Goal: Transaction & Acquisition: Purchase product/service

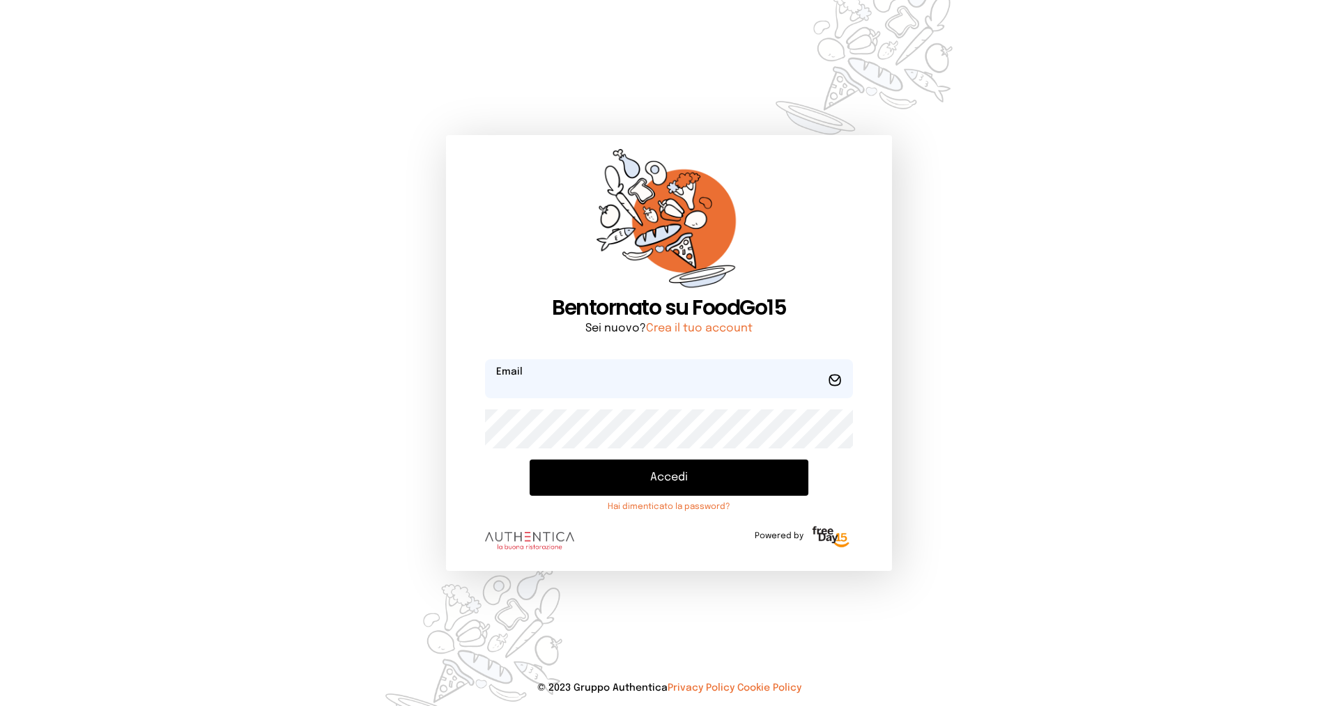
type input "**********"
click at [622, 487] on button "Accedi" at bounding box center [668, 478] width 279 height 36
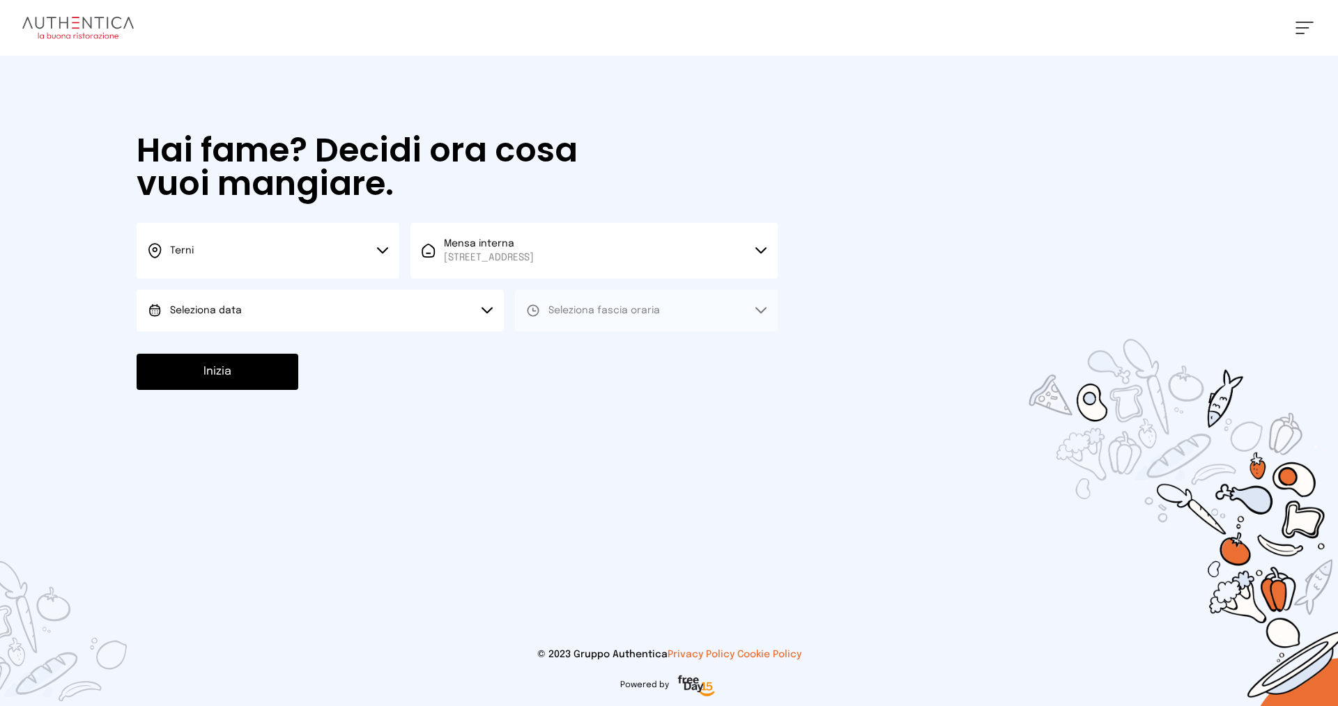
click at [246, 300] on button "Seleziona data" at bounding box center [320, 311] width 367 height 42
click at [238, 343] on span "[DATE], [DATE]" at bounding box center [204, 350] width 68 height 14
click at [576, 309] on span "Seleziona fascia oraria" at bounding box center [603, 311] width 111 height 10
click at [555, 349] on span "Pranzo" at bounding box center [564, 350] width 33 height 14
click at [174, 366] on button "Inizia" at bounding box center [218, 372] width 162 height 36
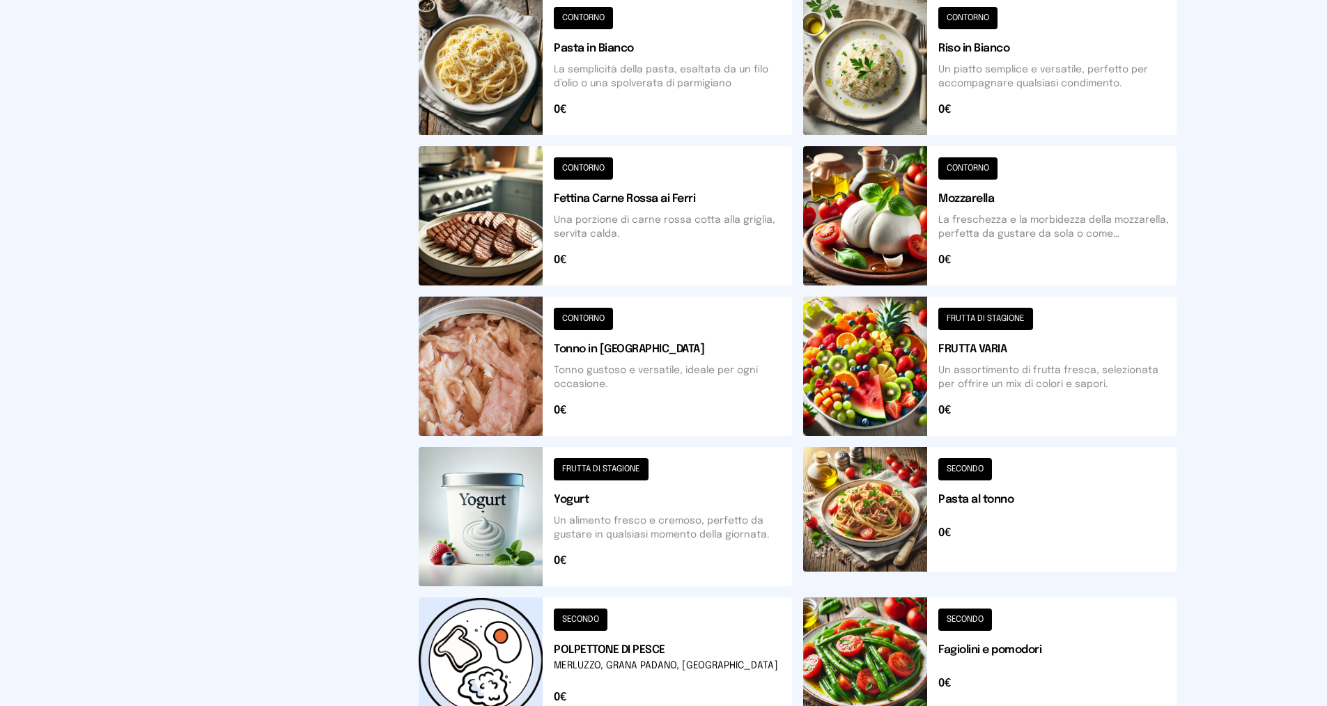
scroll to position [364, 0]
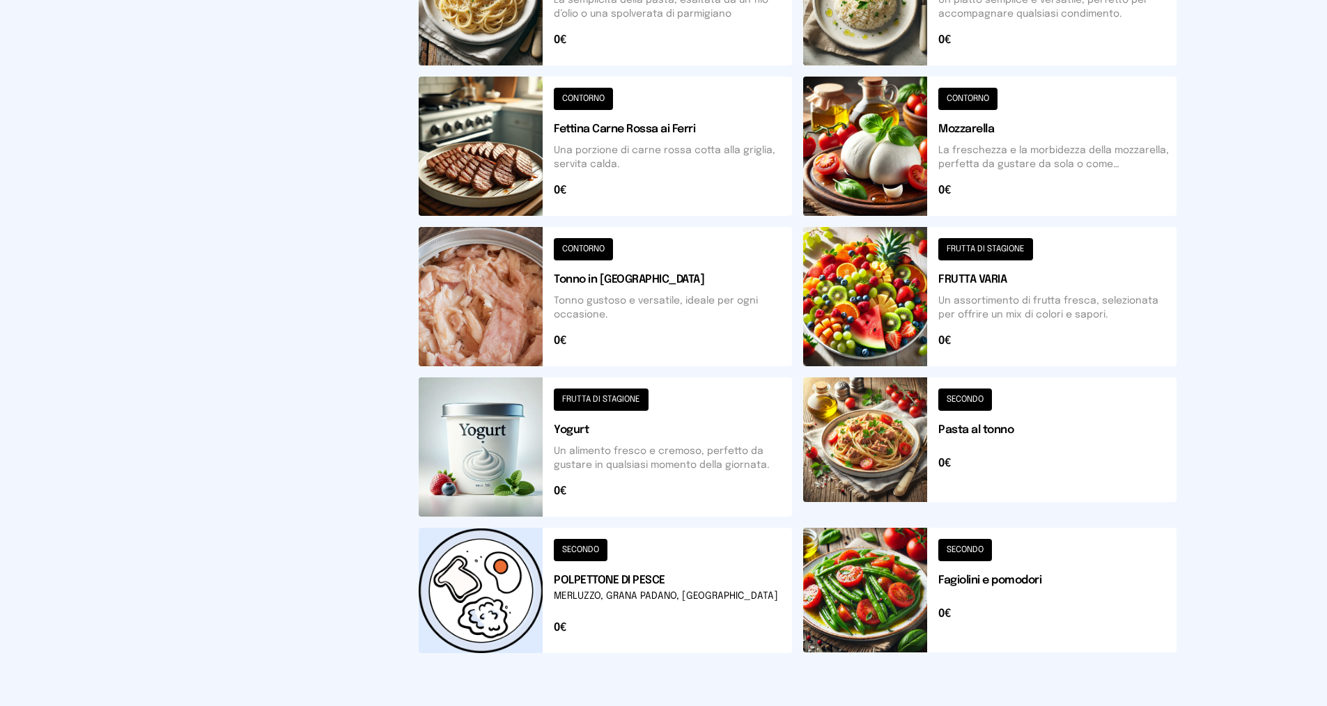
click at [575, 548] on button at bounding box center [605, 590] width 373 height 125
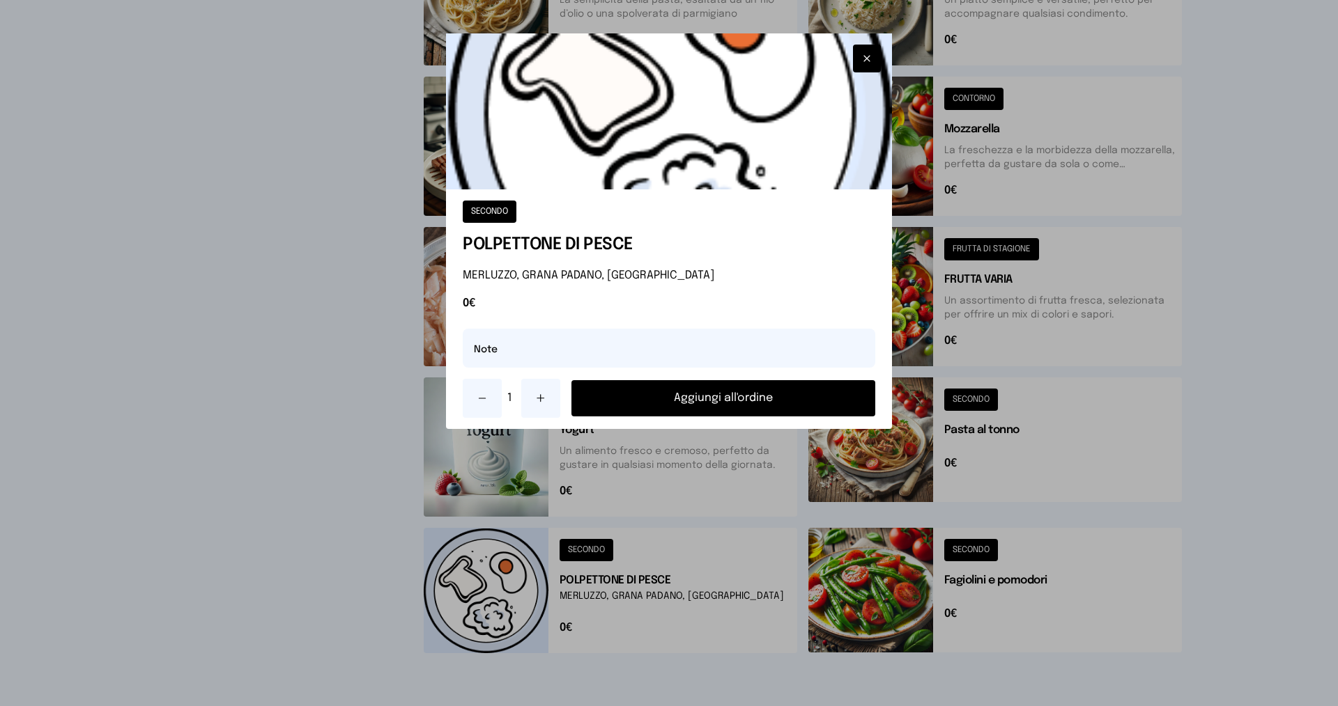
click at [692, 402] on button "Aggiungi all'ordine" at bounding box center [723, 398] width 304 height 36
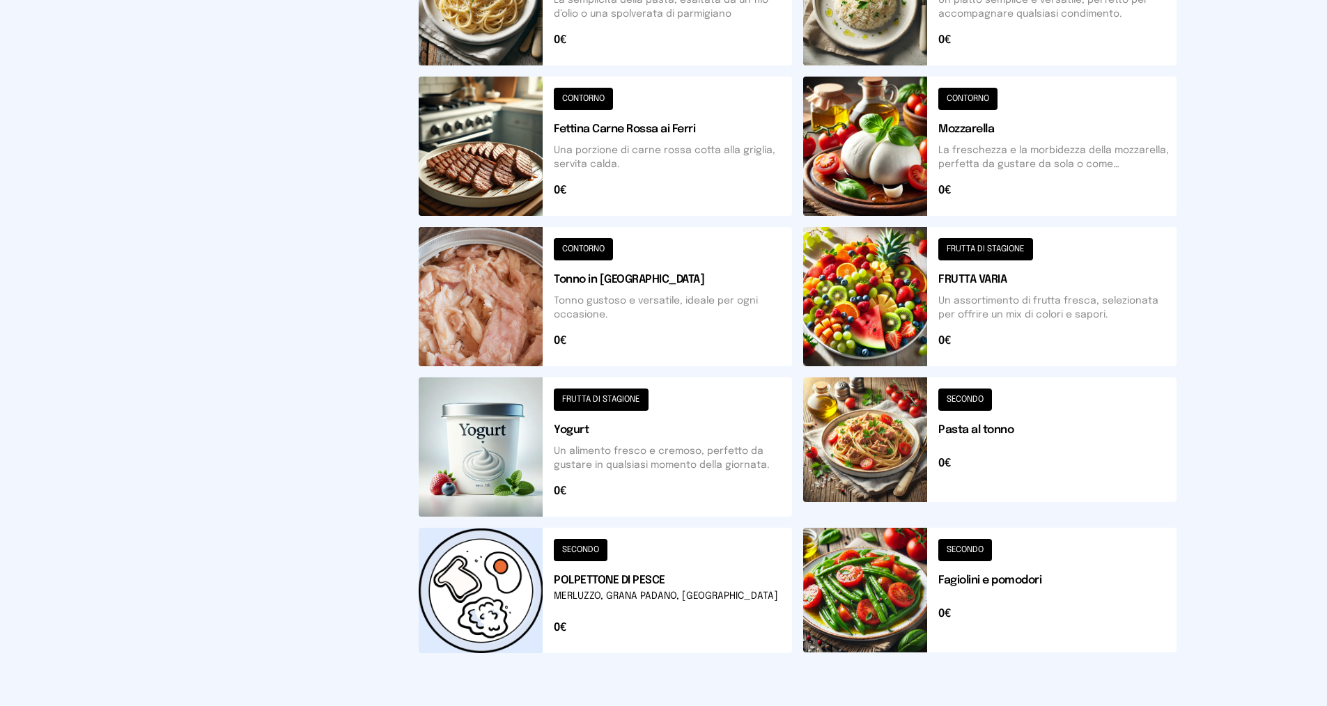
click at [975, 546] on button at bounding box center [989, 590] width 373 height 125
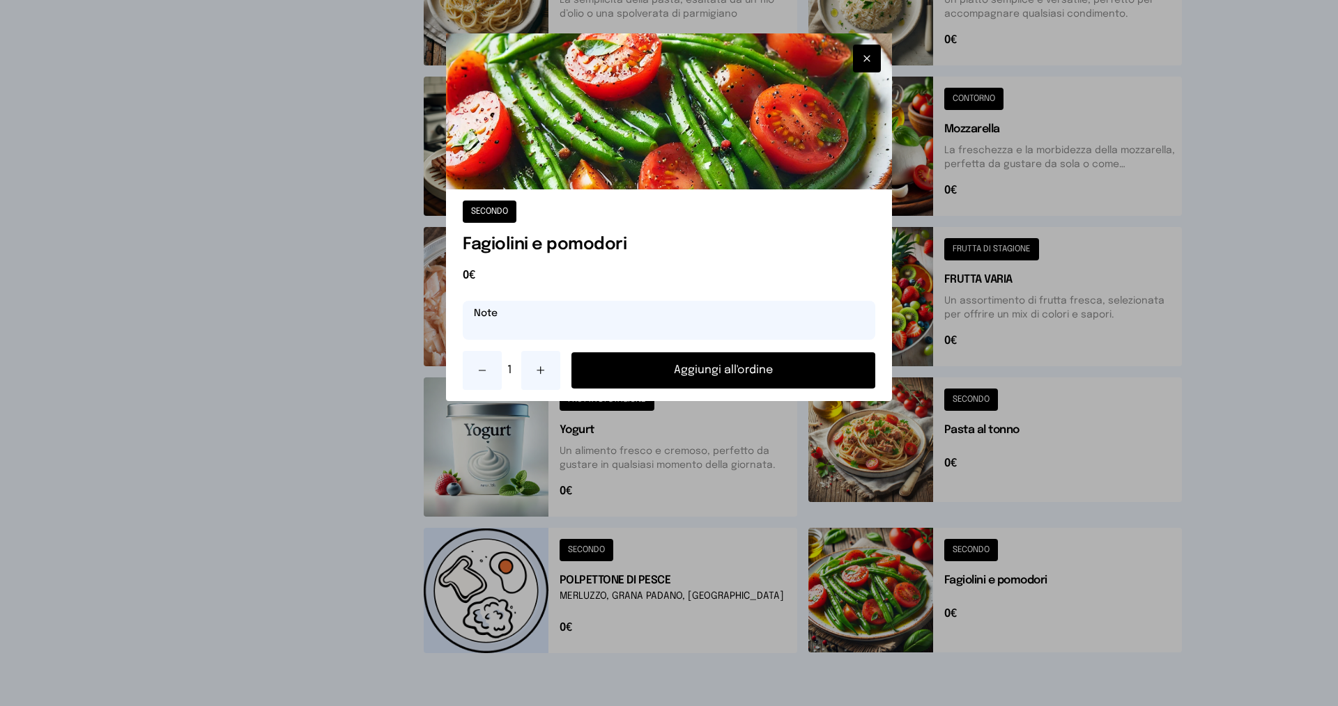
click at [652, 328] on input "text" at bounding box center [669, 320] width 412 height 39
type input "**********"
click at [711, 376] on button "Aggiungi all'ordine" at bounding box center [723, 370] width 304 height 36
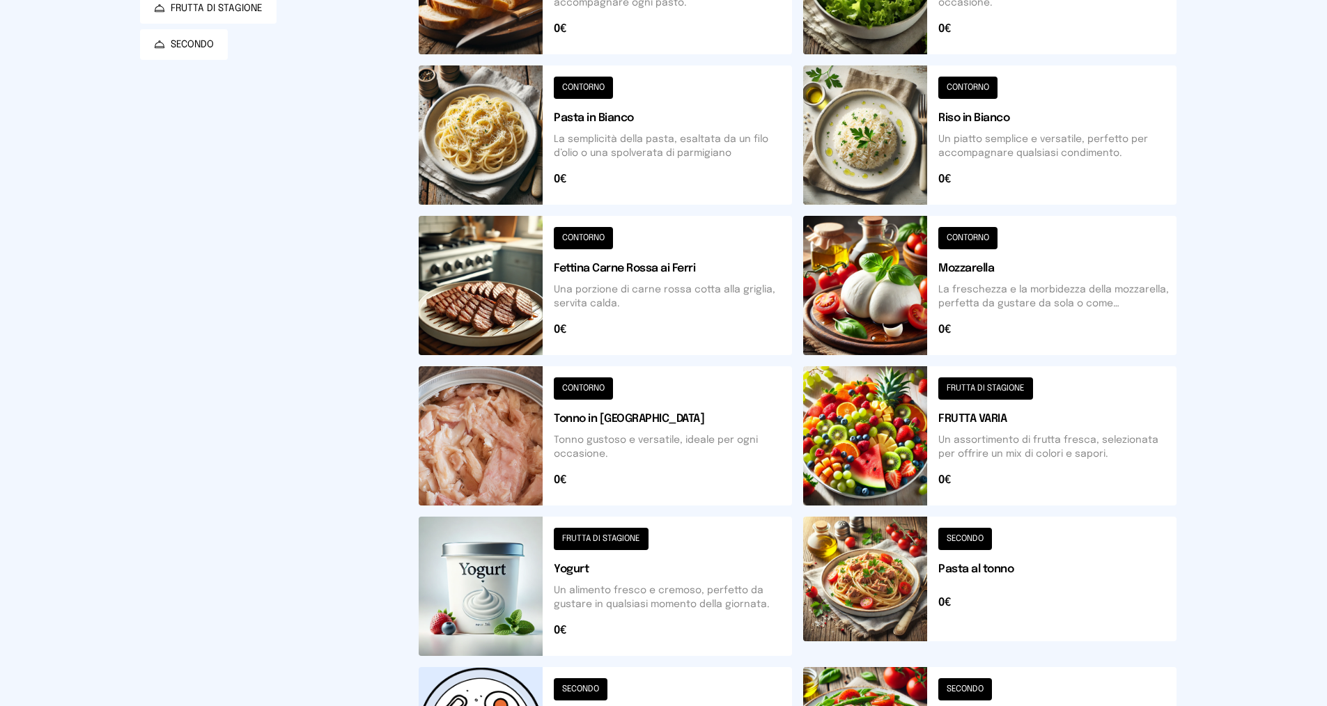
scroll to position [15, 0]
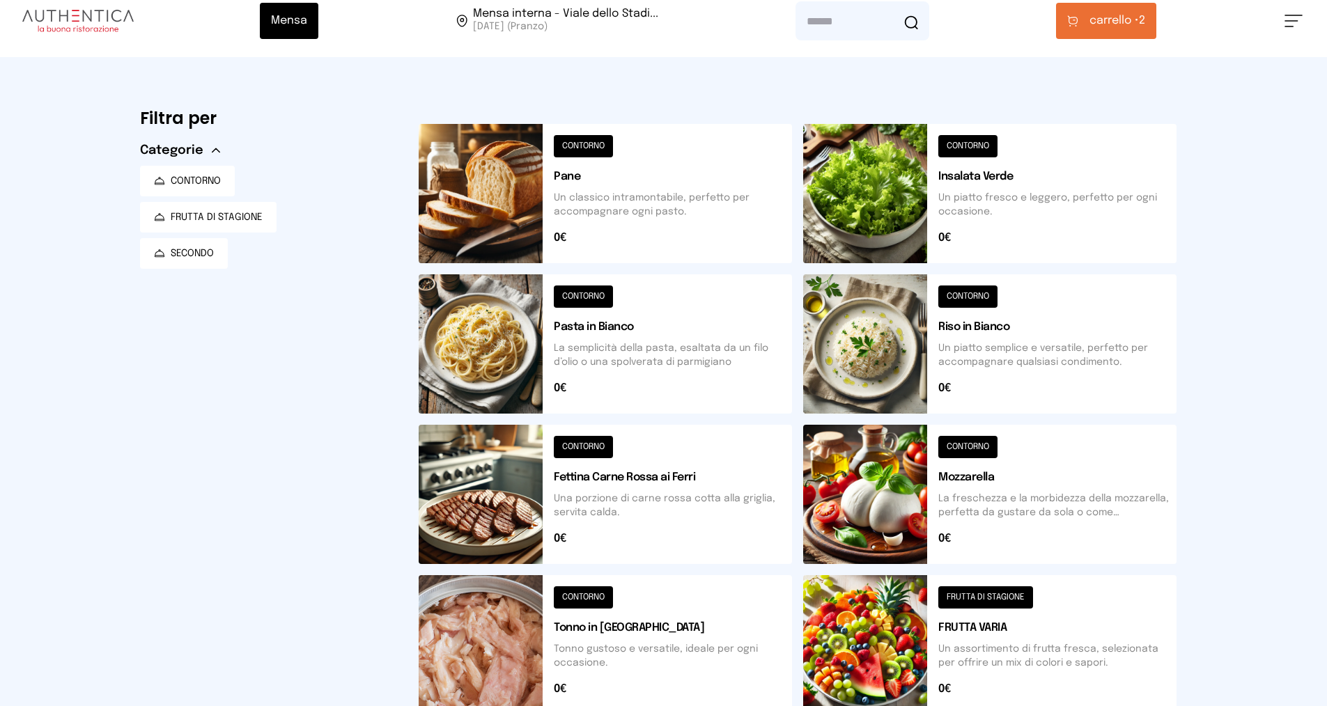
click at [1008, 601] on button at bounding box center [989, 644] width 373 height 139
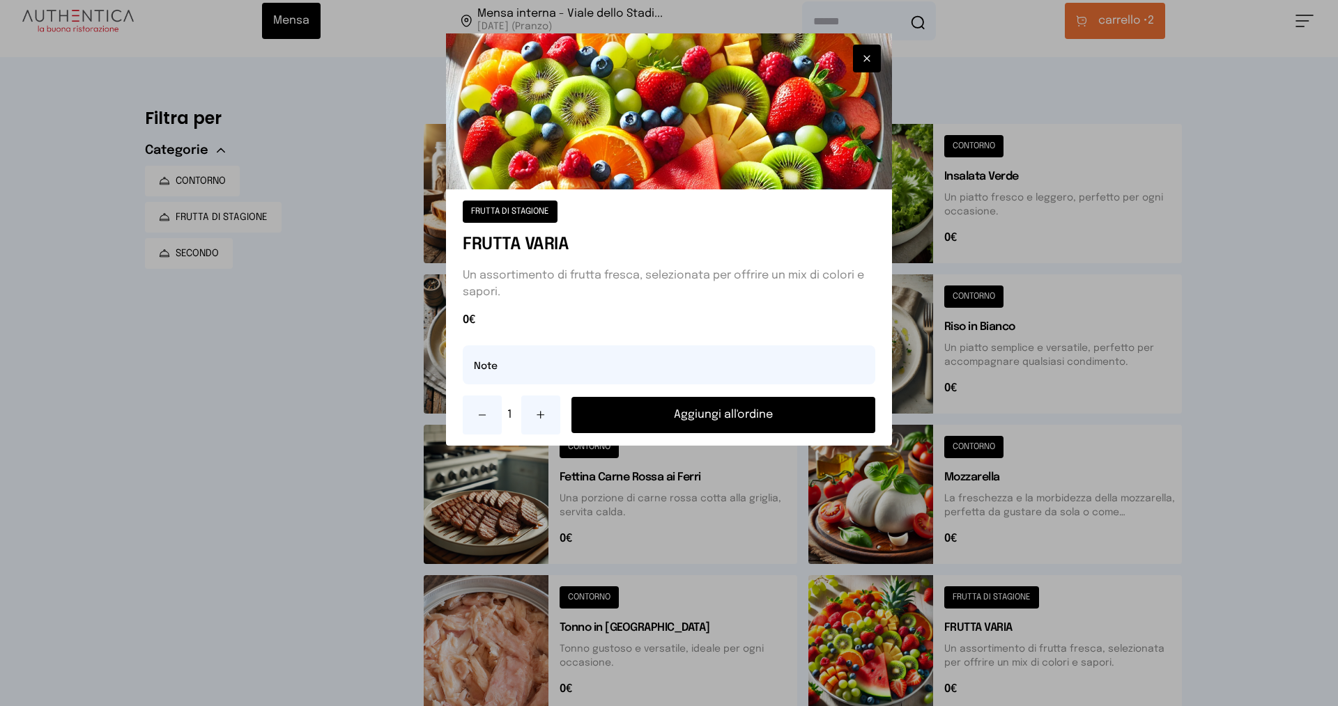
click at [686, 419] on button "Aggiungi all'ordine" at bounding box center [723, 415] width 304 height 36
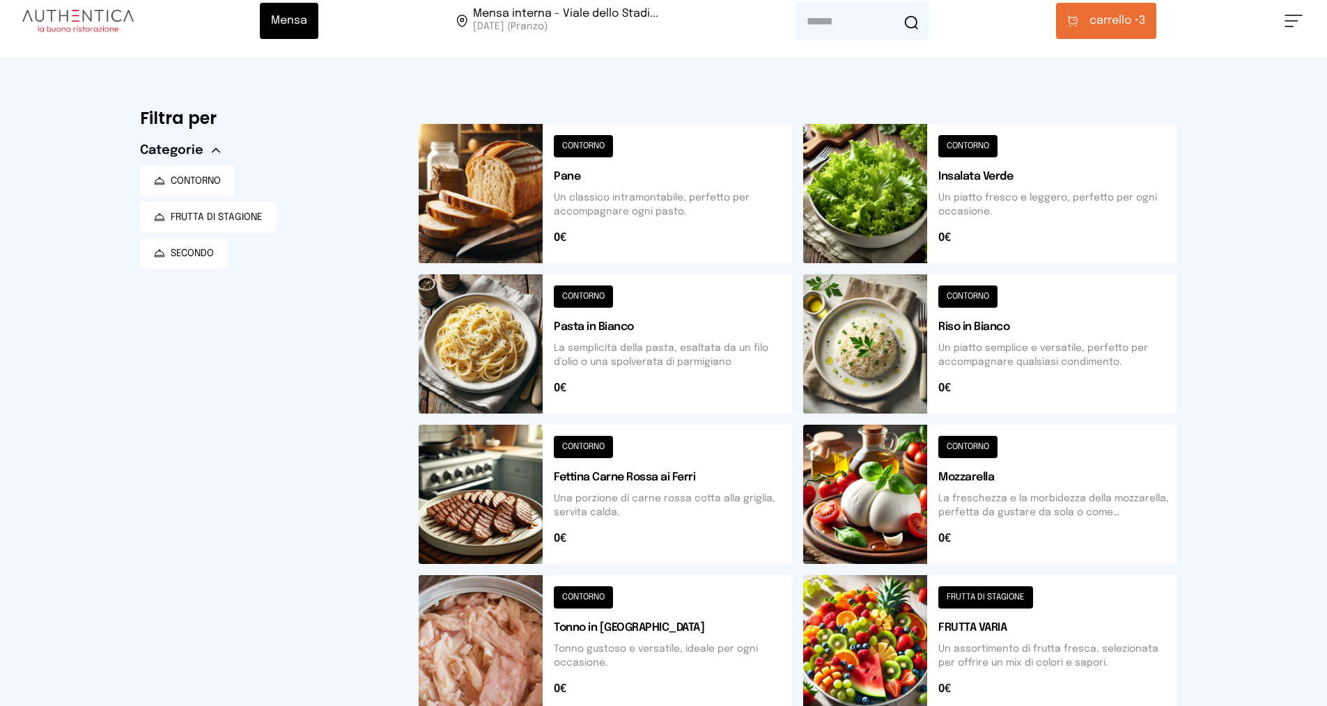
click at [1116, 21] on span "carrello •" at bounding box center [1114, 21] width 49 height 17
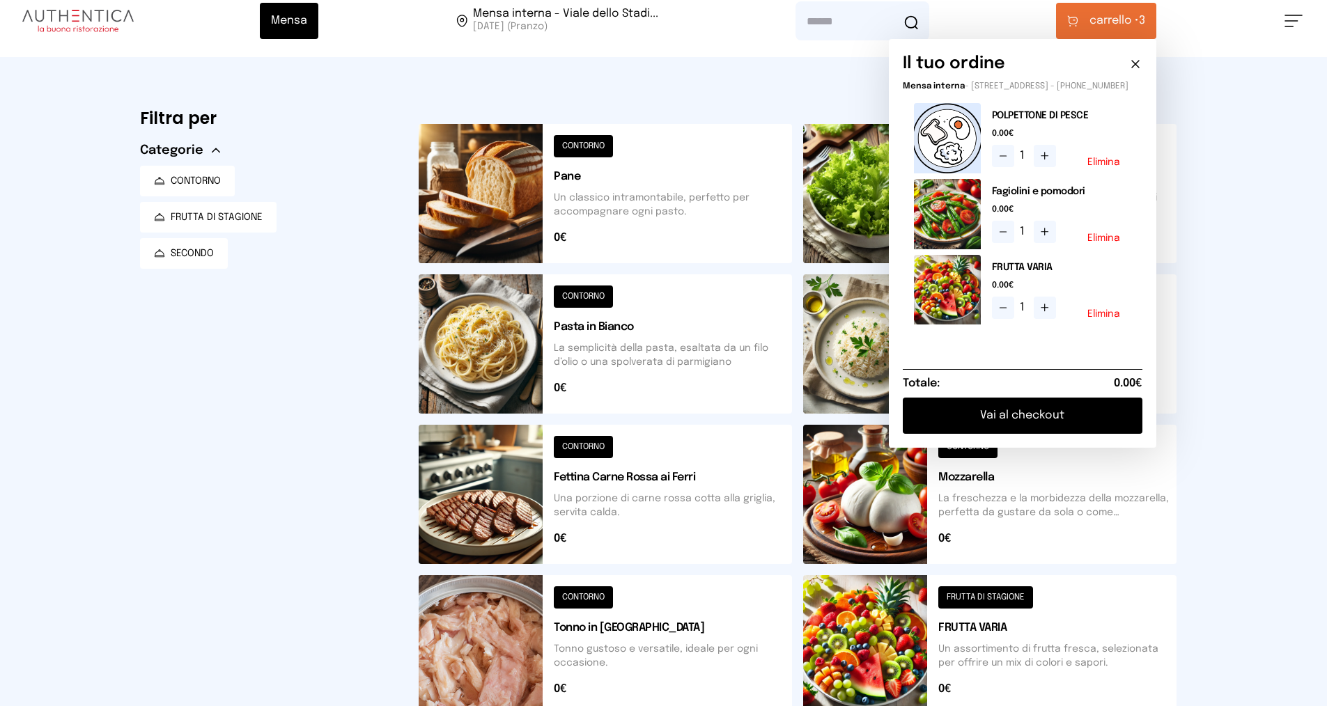
click at [1044, 426] on button "Vai al checkout" at bounding box center [1023, 416] width 240 height 36
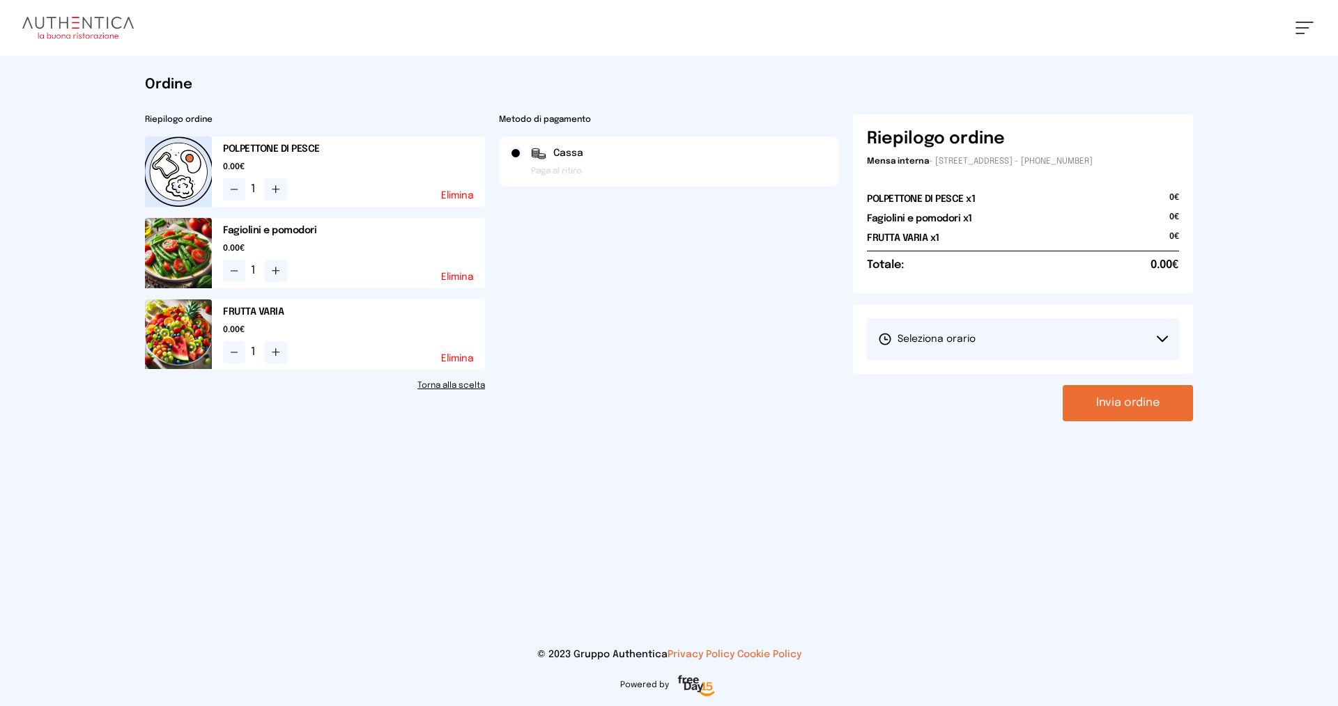
click at [933, 336] on span "Seleziona orario" at bounding box center [927, 339] width 98 height 14
click at [926, 371] on li "1° Turno (13:00 - 15:00)" at bounding box center [1023, 378] width 312 height 36
click at [1097, 405] on button "Invia ordine" at bounding box center [1127, 403] width 130 height 36
